Goal: Information Seeking & Learning: Learn about a topic

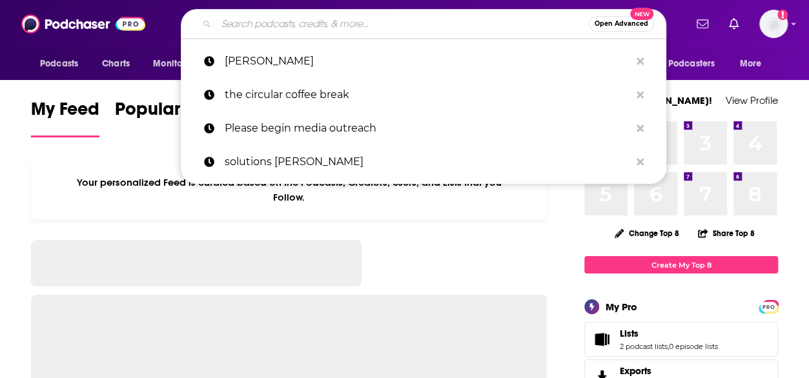
drag, startPoint x: 0, startPoint y: 0, endPoint x: 338, endPoint y: 20, distance: 339.0
click at [338, 20] on input "Search podcasts, credits, & more..." at bounding box center [402, 24] width 373 height 21
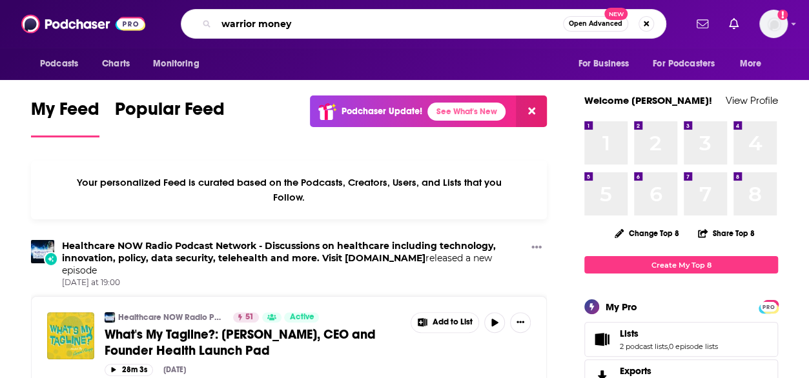
type input "warrior money"
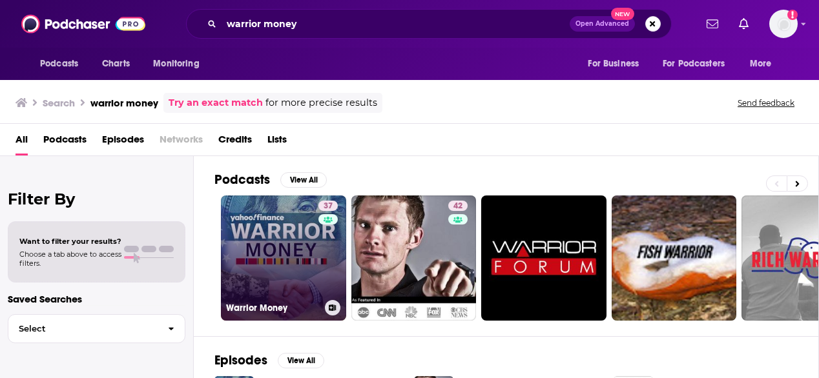
click at [287, 228] on link "37 Warrior Money" at bounding box center [283, 258] width 125 height 125
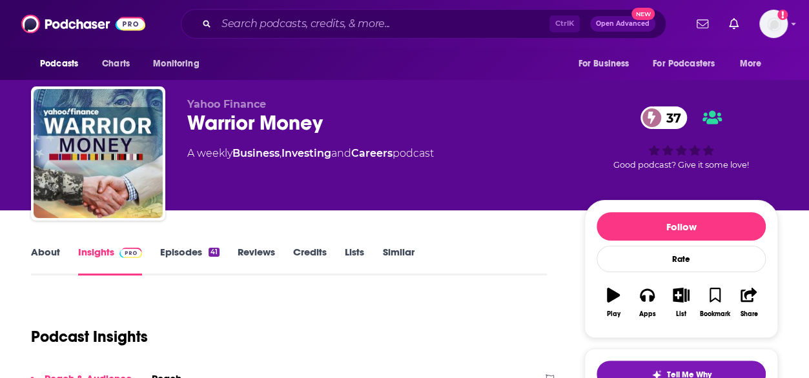
click at [39, 252] on link "About" at bounding box center [45, 261] width 29 height 30
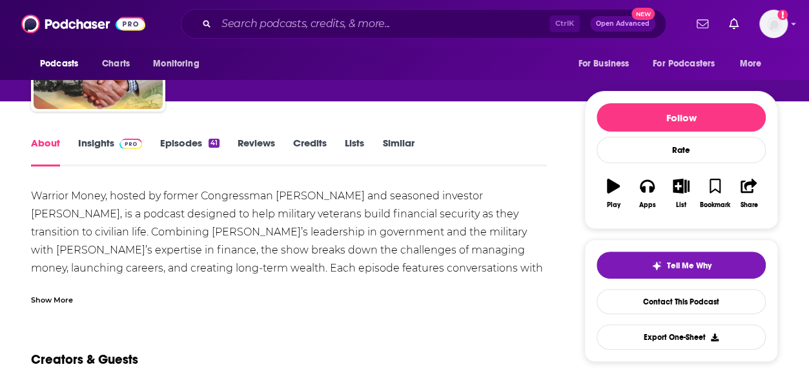
scroll to position [110, 0]
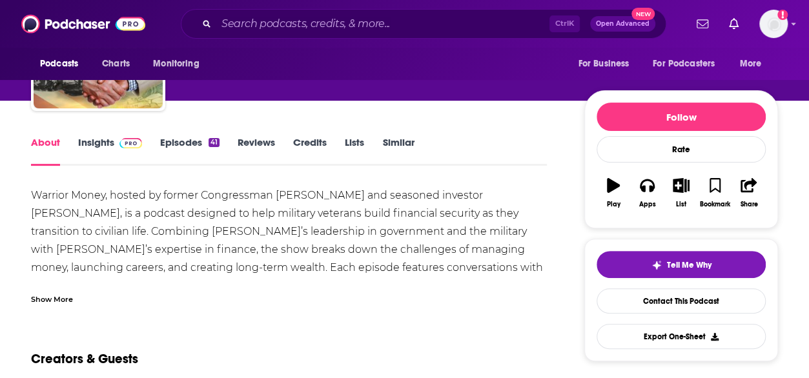
click at [49, 297] on div "Show More" at bounding box center [52, 299] width 42 height 12
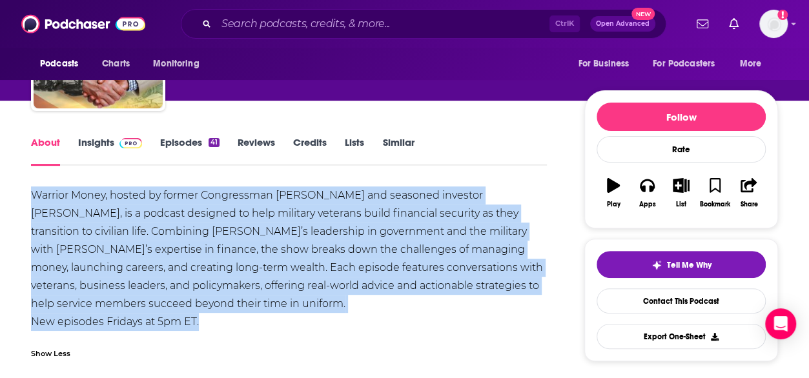
drag, startPoint x: 238, startPoint y: 322, endPoint x: 4, endPoint y: 198, distance: 264.9
copy div "Warrior Money, hosted by former Congressman [PERSON_NAME] and seasoned investor…"
click at [92, 142] on link "Insights" at bounding box center [110, 151] width 64 height 30
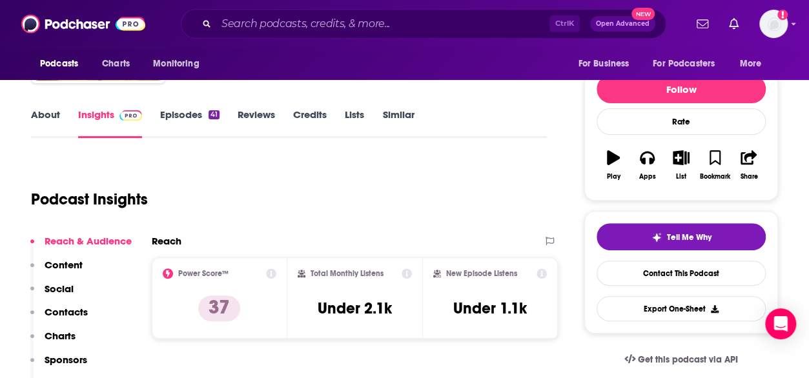
scroll to position [138, 0]
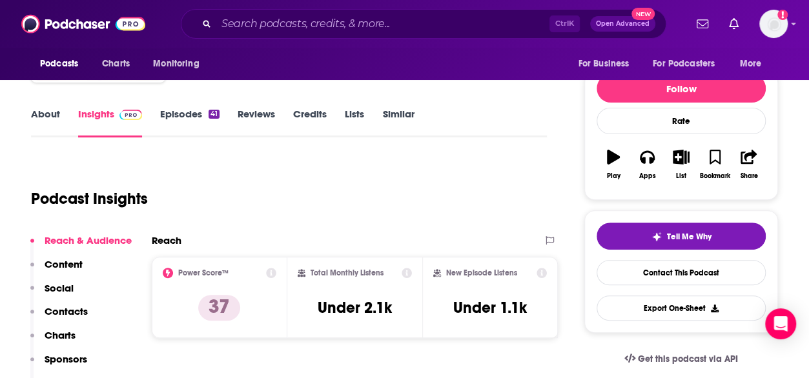
click at [174, 172] on div "Podcast Insights" at bounding box center [284, 191] width 506 height 66
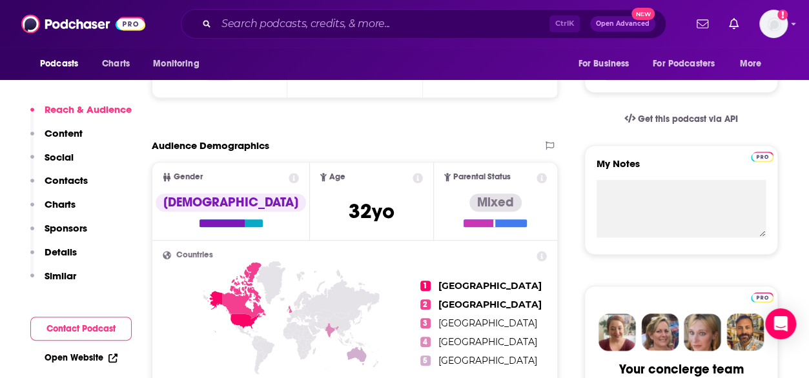
scroll to position [400, 0]
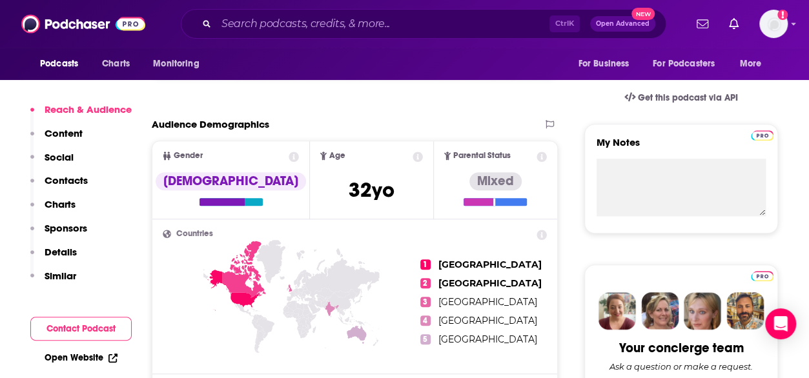
click at [163, 33] on div "Ctrl K Open Advanced New" at bounding box center [423, 24] width 523 height 30
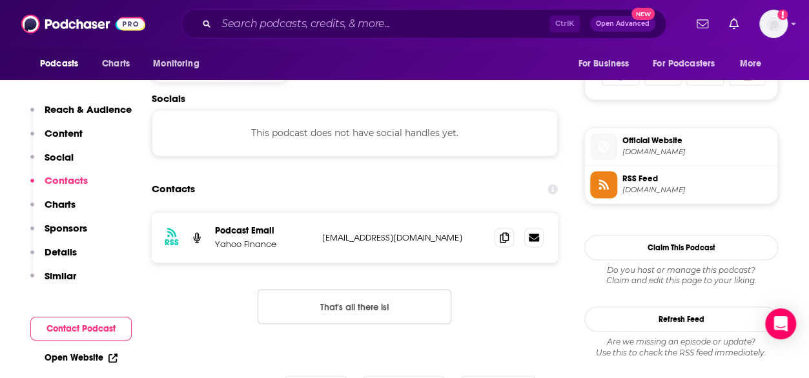
scroll to position [867, 0]
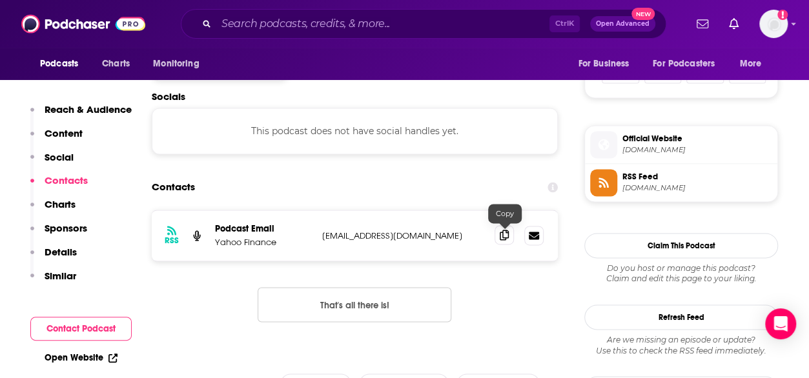
click at [507, 236] on icon at bounding box center [504, 235] width 9 height 10
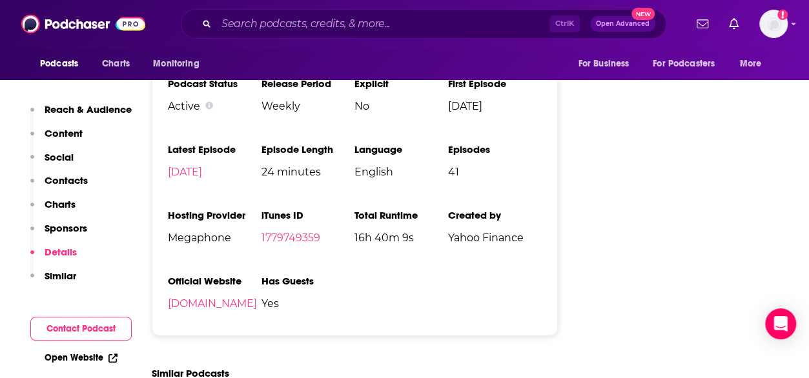
scroll to position [1418, 0]
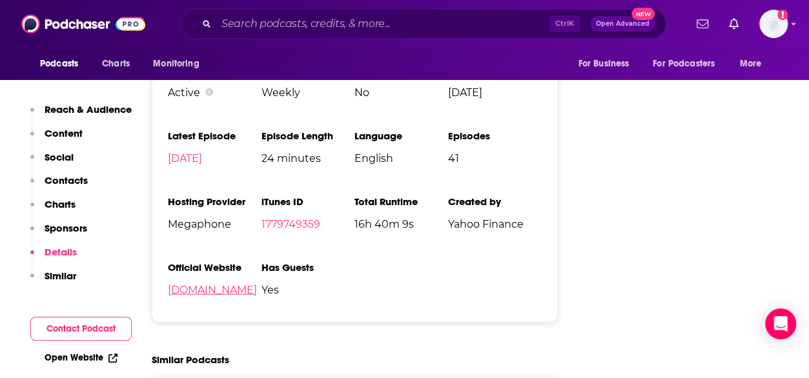
click at [223, 292] on link "[DOMAIN_NAME]" at bounding box center [212, 290] width 89 height 12
